Goal: Transaction & Acquisition: Purchase product/service

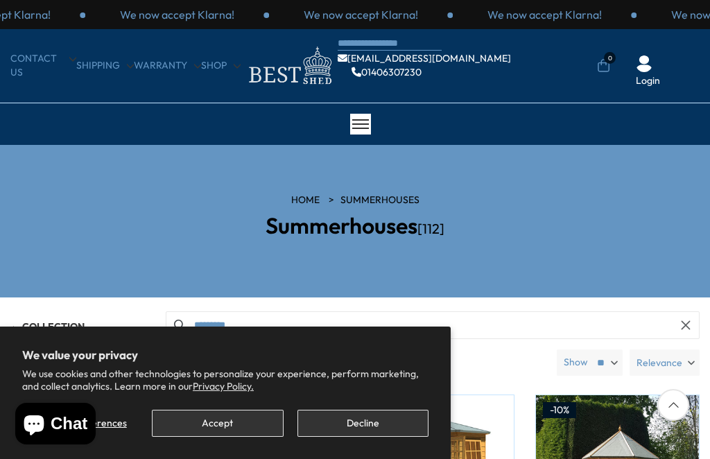
click at [358, 425] on button "Decline" at bounding box center [362, 423] width 131 height 27
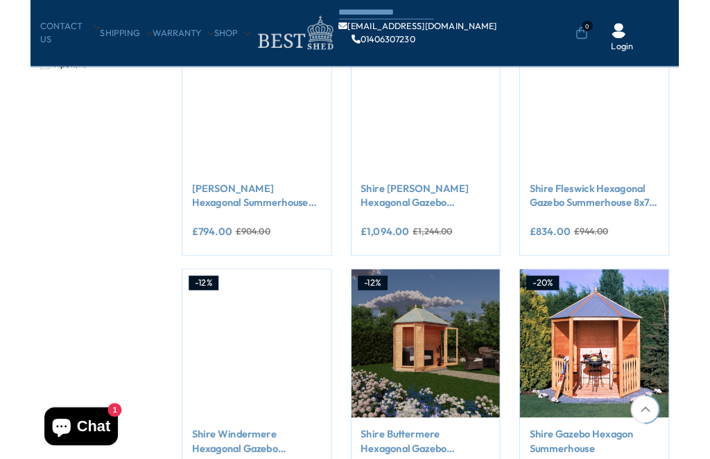
scroll to position [721, 0]
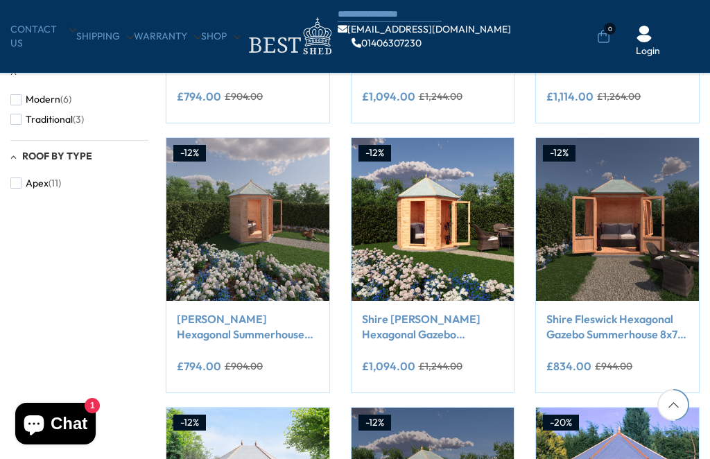
click at [599, 324] on link "Shire Fleswick Hexagonal Gazebo Summerhouse 8x7 Double doors 12mm Cladding" at bounding box center [617, 326] width 142 height 31
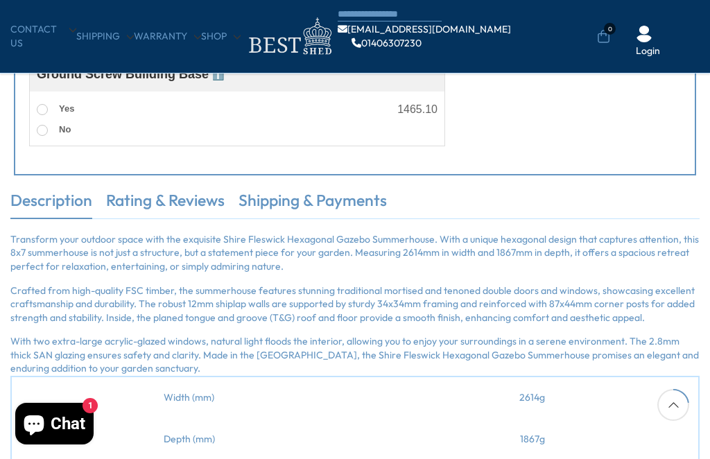
scroll to position [817, 0]
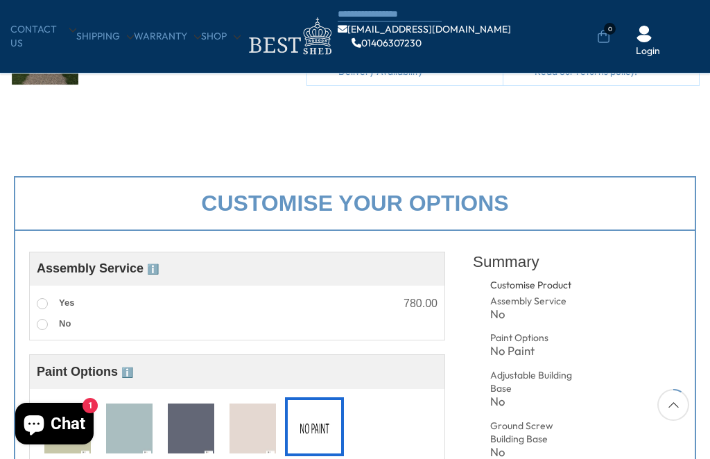
scroll to position [270, 0]
